Goal: Download file/media

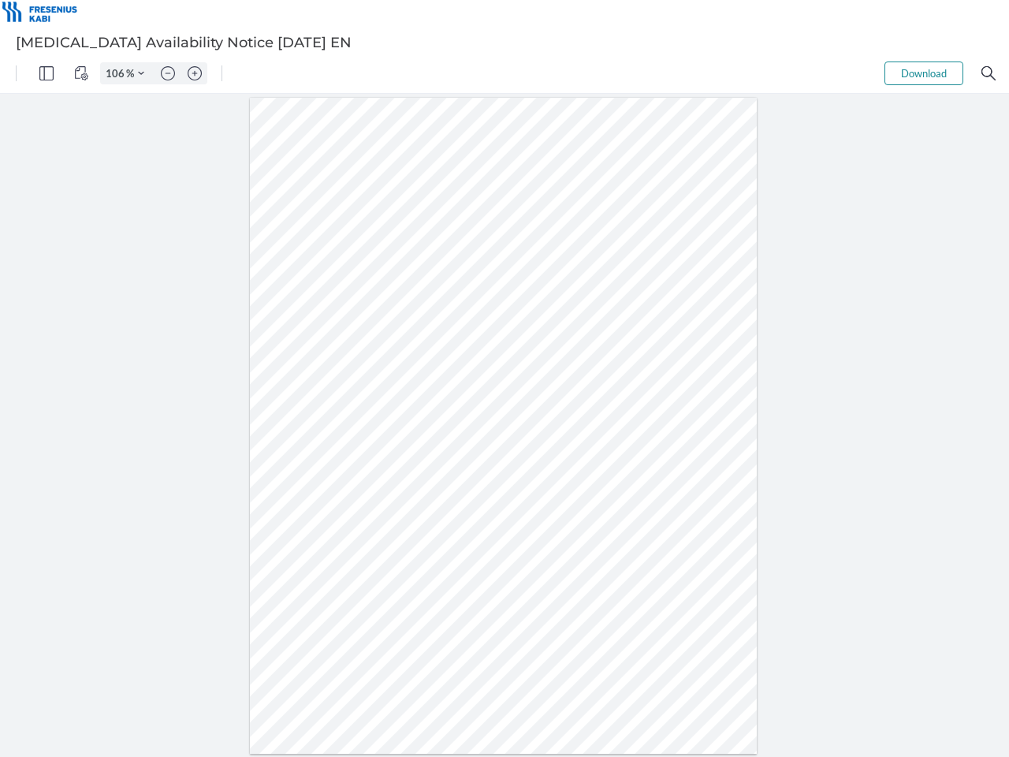
click at [47, 73] on img "Panel" at bounding box center [46, 73] width 14 height 14
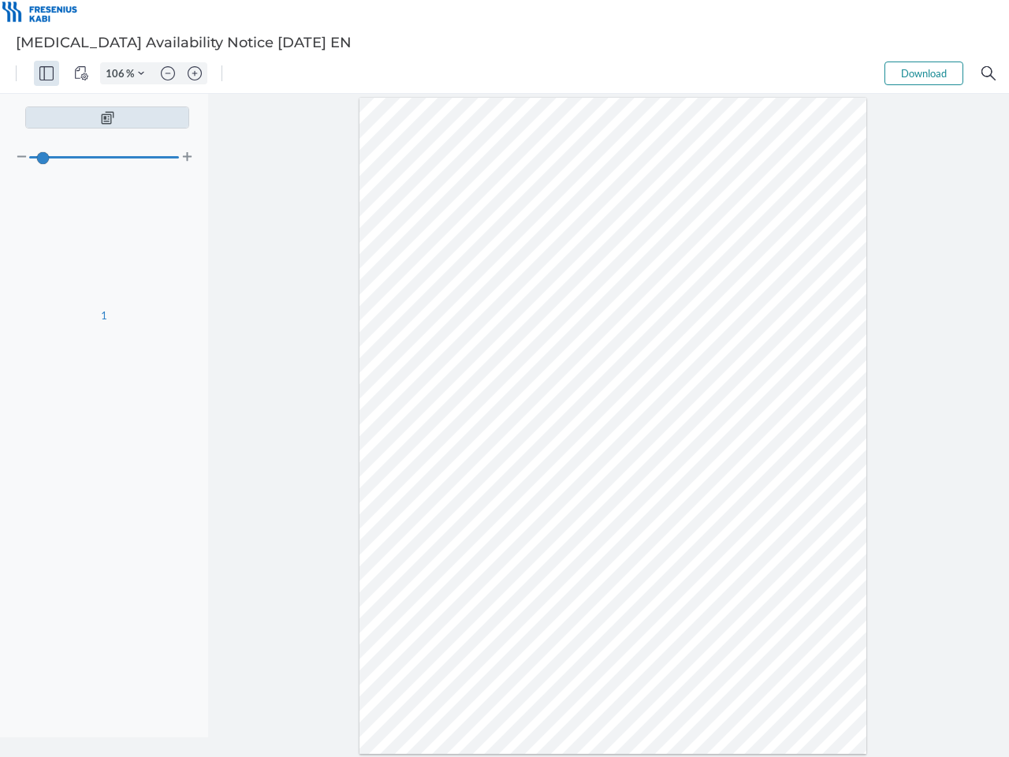
click at [81, 73] on img "View Controls" at bounding box center [81, 73] width 14 height 14
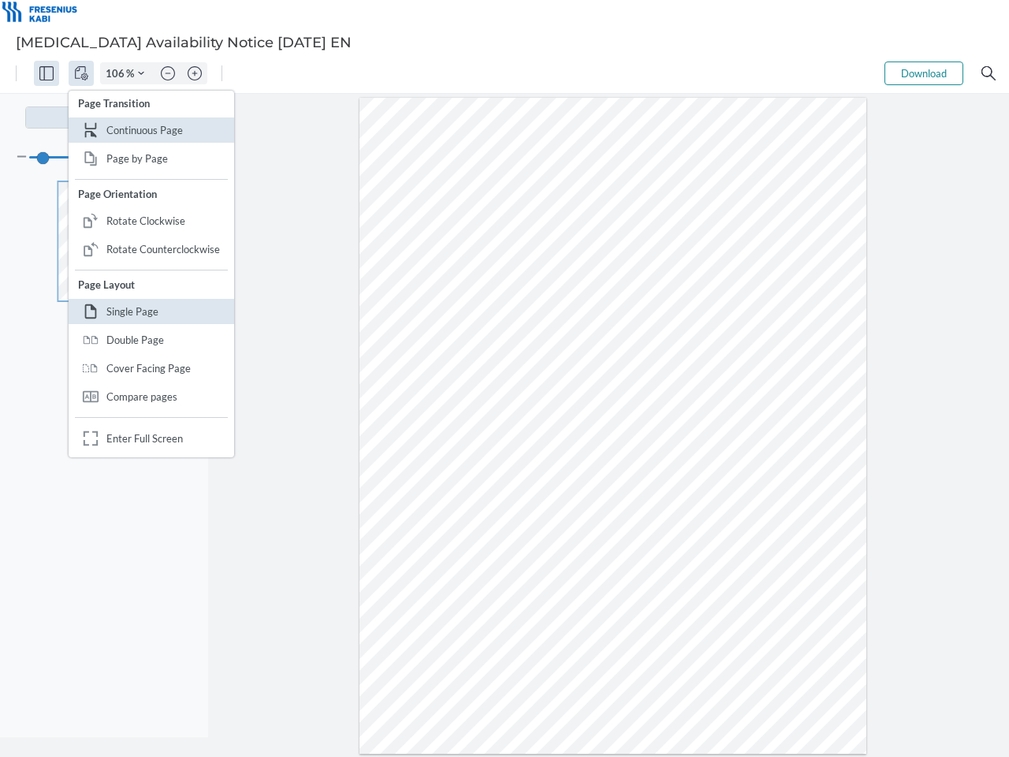
click at [117, 73] on input "106" at bounding box center [113, 73] width 25 height 14
click at [141, 73] on img "Zoom Controls" at bounding box center [141, 73] width 6 height 6
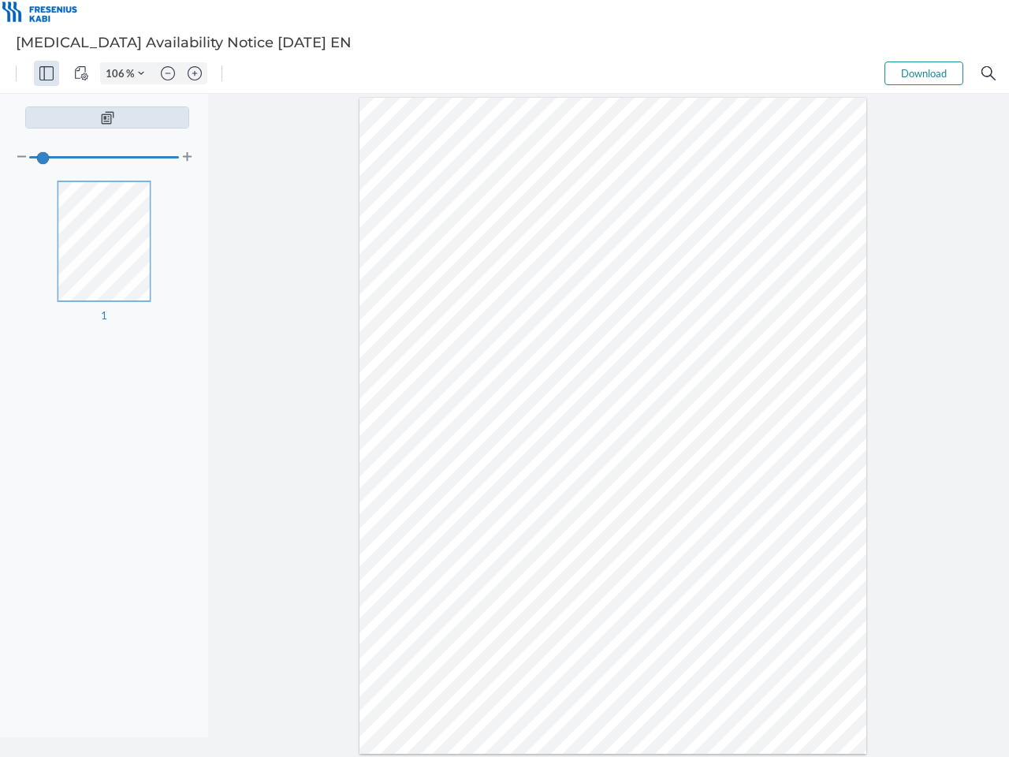
click at [168, 73] on img "Zoom out" at bounding box center [168, 73] width 14 height 14
click at [195, 73] on img "Zoom in" at bounding box center [195, 73] width 14 height 14
type input "106"
click at [924, 73] on button "Download" at bounding box center [924, 74] width 79 height 24
click at [989, 73] on img "Search" at bounding box center [989, 73] width 14 height 14
